Goal: Navigation & Orientation: Go to known website

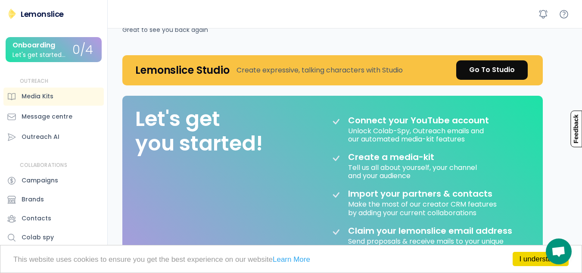
scroll to position [14, 0]
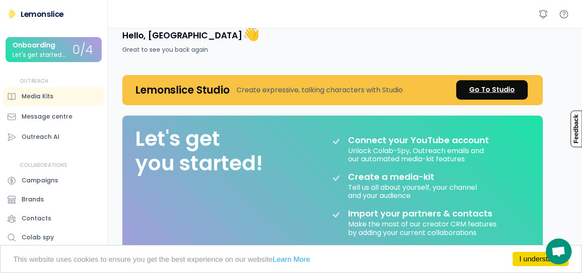
click at [491, 88] on div "Go To Studio" at bounding box center [492, 89] width 46 height 10
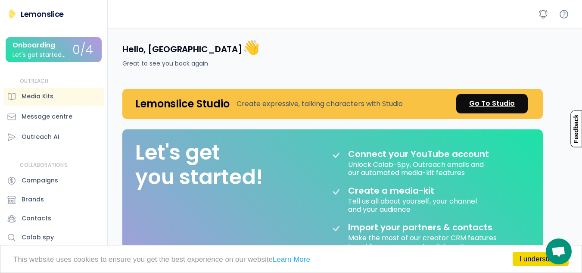
click at [476, 102] on div "Go To Studio" at bounding box center [492, 103] width 46 height 10
